Goal: Task Accomplishment & Management: Use online tool/utility

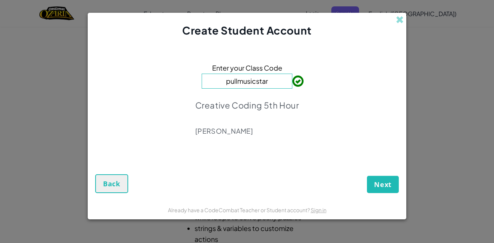
type input "pullmusicstar"
click at [381, 187] on span "Next" at bounding box center [383, 184] width 18 height 9
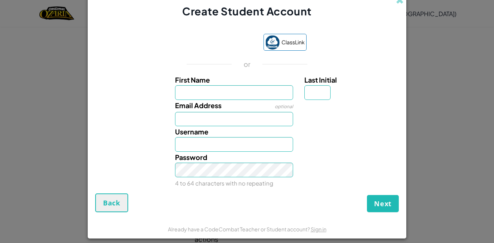
click at [358, 131] on div at bounding box center [351, 131] width 104 height 11
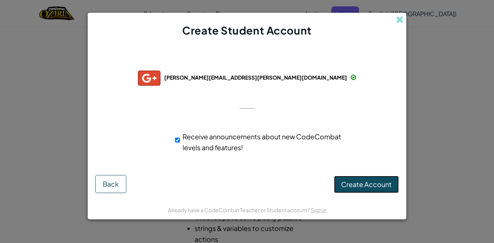
click at [367, 181] on span "Create Account" at bounding box center [366, 184] width 51 height 9
click at [367, 181] on button "Create Account" at bounding box center [366, 184] width 65 height 17
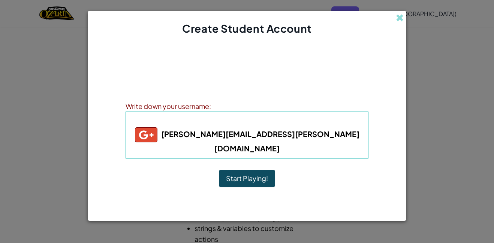
click at [269, 171] on button "Start Playing!" at bounding box center [247, 178] width 56 height 17
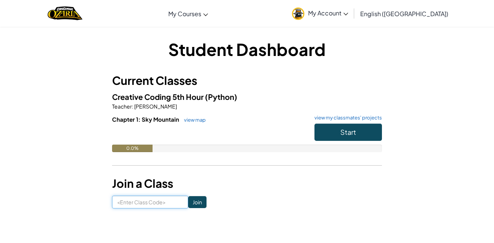
click at [158, 204] on input at bounding box center [150, 201] width 76 height 13
type input "pullmusicstar"
click input "Join" at bounding box center [197, 202] width 18 height 12
click at [349, 128] on span "Start" at bounding box center [349, 132] width 16 height 9
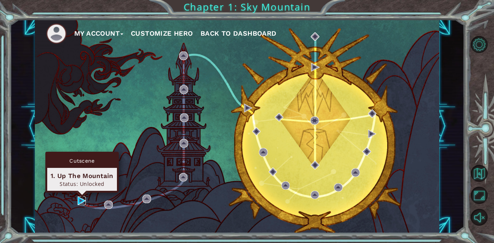
click at [79, 200] on img at bounding box center [82, 200] width 9 height 9
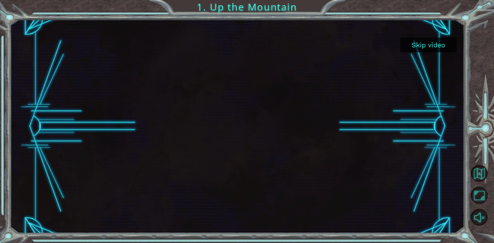
click at [443, 48] on button "Skip video" at bounding box center [429, 45] width 56 height 15
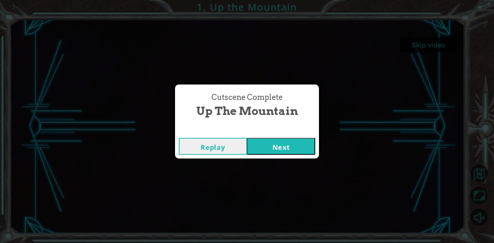
click at [292, 143] on button "Next" at bounding box center [281, 146] width 68 height 17
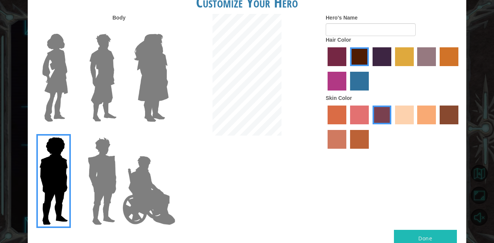
click at [98, 54] on img at bounding box center [102, 78] width 33 height 94
click at [120, 29] on input "Hero Lars" at bounding box center [120, 29] width 0 height 0
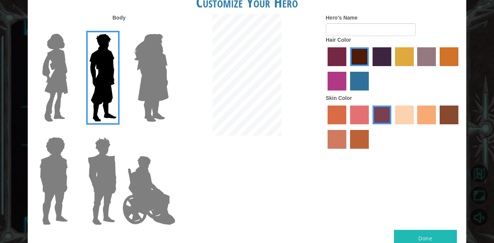
click at [409, 56] on label "tulip tree hair color" at bounding box center [404, 56] width 19 height 19
click at [393, 69] on input "tulip tree hair color" at bounding box center [393, 69] width 0 height 0
click at [367, 59] on label "maroon hair color" at bounding box center [359, 56] width 19 height 19
click at [348, 69] on input "maroon hair color" at bounding box center [348, 69] width 0 height 0
click at [399, 116] on label "sandy beach skin color" at bounding box center [404, 114] width 19 height 19
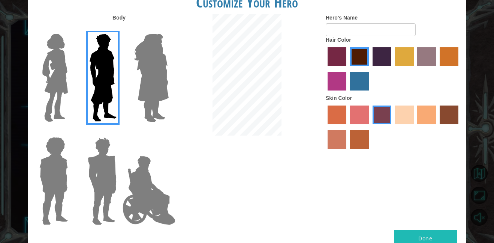
click at [393, 127] on input "sandy beach skin color" at bounding box center [393, 127] width 0 height 0
click at [423, 116] on label "tacao skin color" at bounding box center [426, 114] width 19 height 19
click at [415, 127] on input "tacao skin color" at bounding box center [415, 127] width 0 height 0
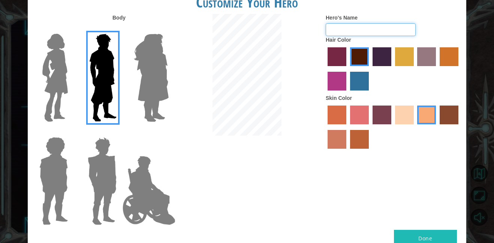
click at [359, 32] on input "Hero's Name" at bounding box center [371, 29] width 90 height 13
type input "pax"
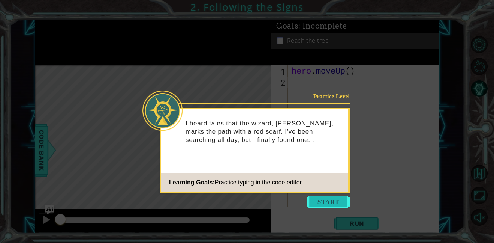
click at [339, 205] on button "Start" at bounding box center [328, 201] width 43 height 12
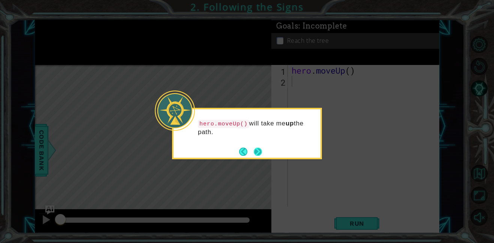
click at [258, 153] on button "Next" at bounding box center [258, 151] width 8 height 8
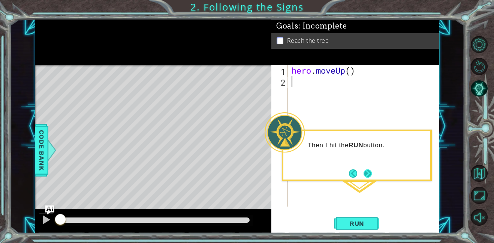
click at [367, 176] on button "Next" at bounding box center [368, 173] width 8 height 8
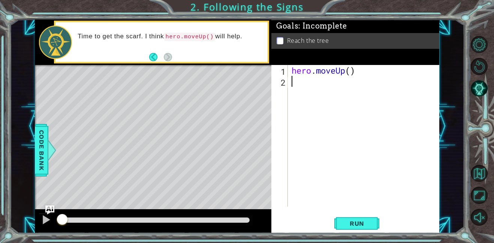
drag, startPoint x: 60, startPoint y: 219, endPoint x: 15, endPoint y: 201, distance: 49.3
click at [15, 201] on div "1 ההההההההההההההההההההההההההההההההההההההההההההההההההההההההההההההההההההההההההההה…" at bounding box center [237, 126] width 455 height 213
click at [362, 221] on span "Run" at bounding box center [357, 223] width 30 height 8
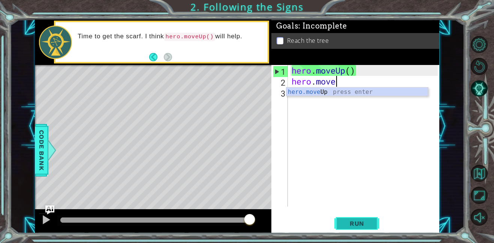
scroll to position [0, 2]
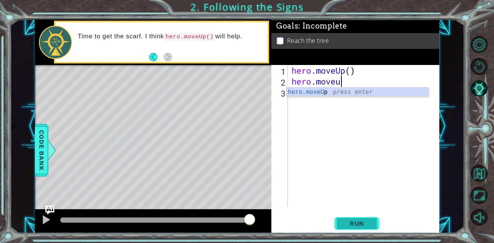
type textarea "hero.moveup"
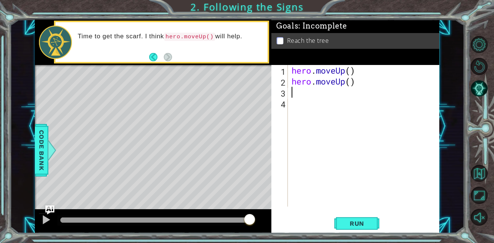
scroll to position [0, 0]
click at [360, 223] on span "Run" at bounding box center [357, 223] width 30 height 8
